Goal: Check status: Check status

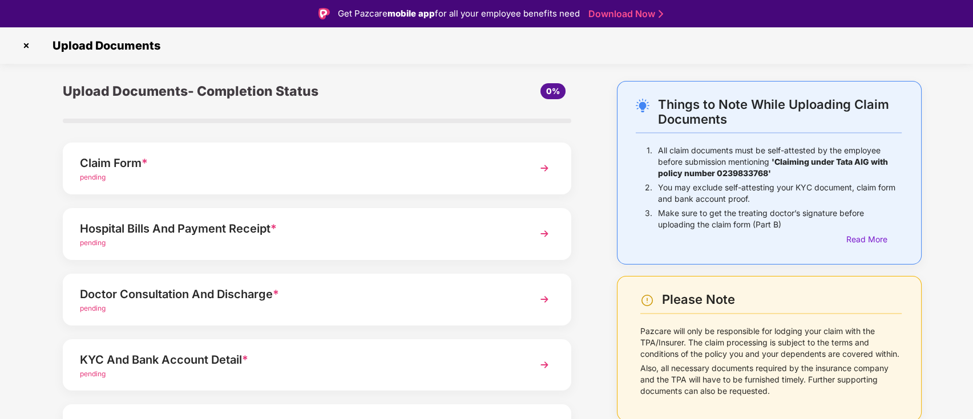
click at [26, 48] on img at bounding box center [26, 46] width 18 height 18
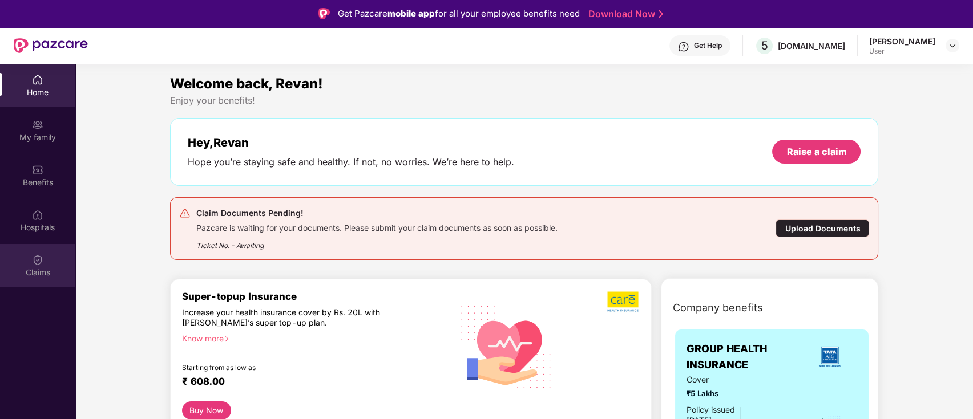
click at [43, 272] on div "Claims" at bounding box center [37, 272] width 75 height 11
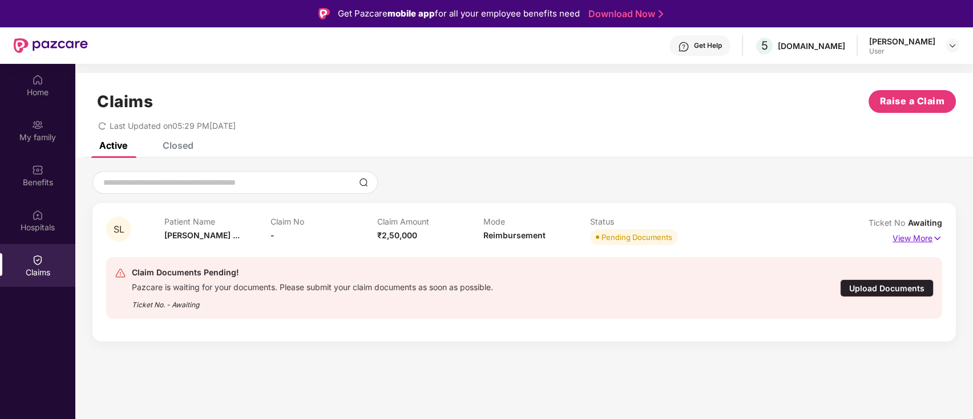
click at [919, 240] on p "View More" at bounding box center [917, 236] width 50 height 15
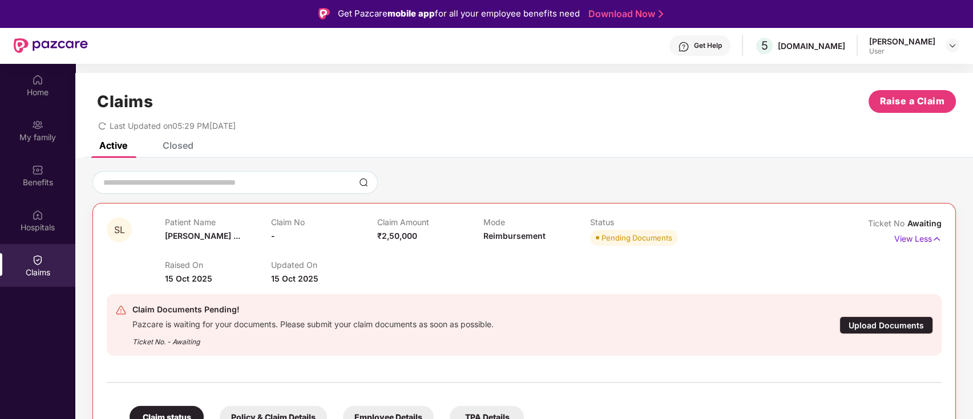
scroll to position [100, 0]
